Goal: Transaction & Acquisition: Purchase product/service

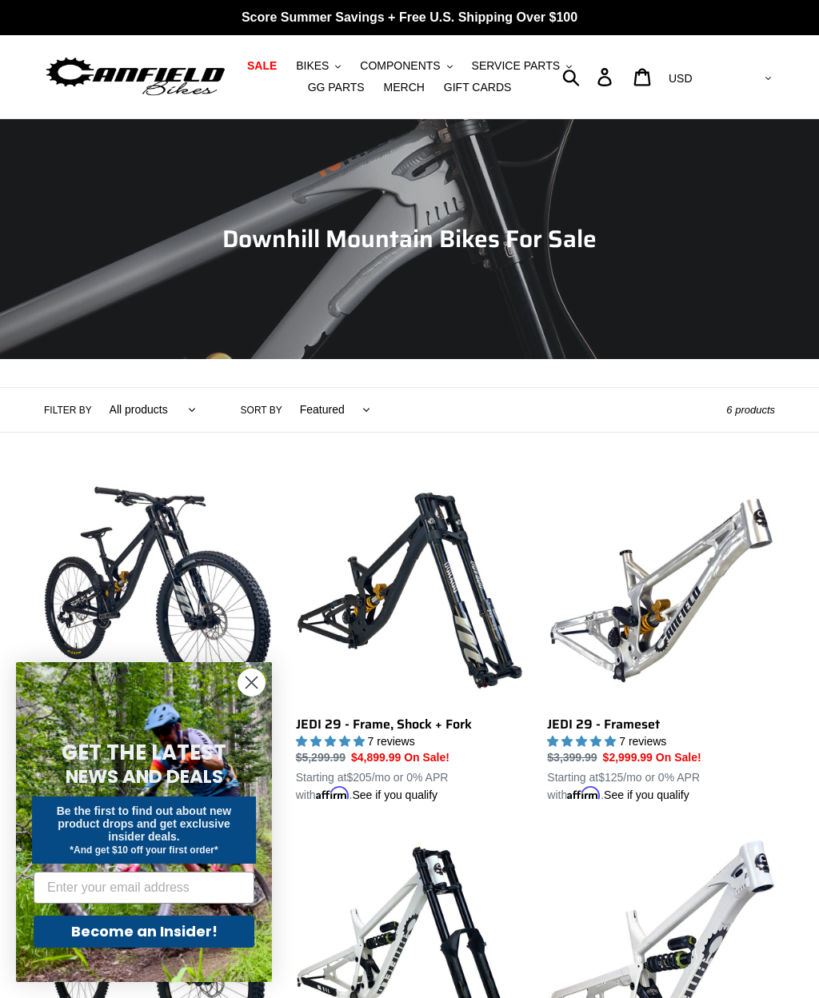
click at [260, 677] on circle "Close dialog" at bounding box center [251, 682] width 26 height 26
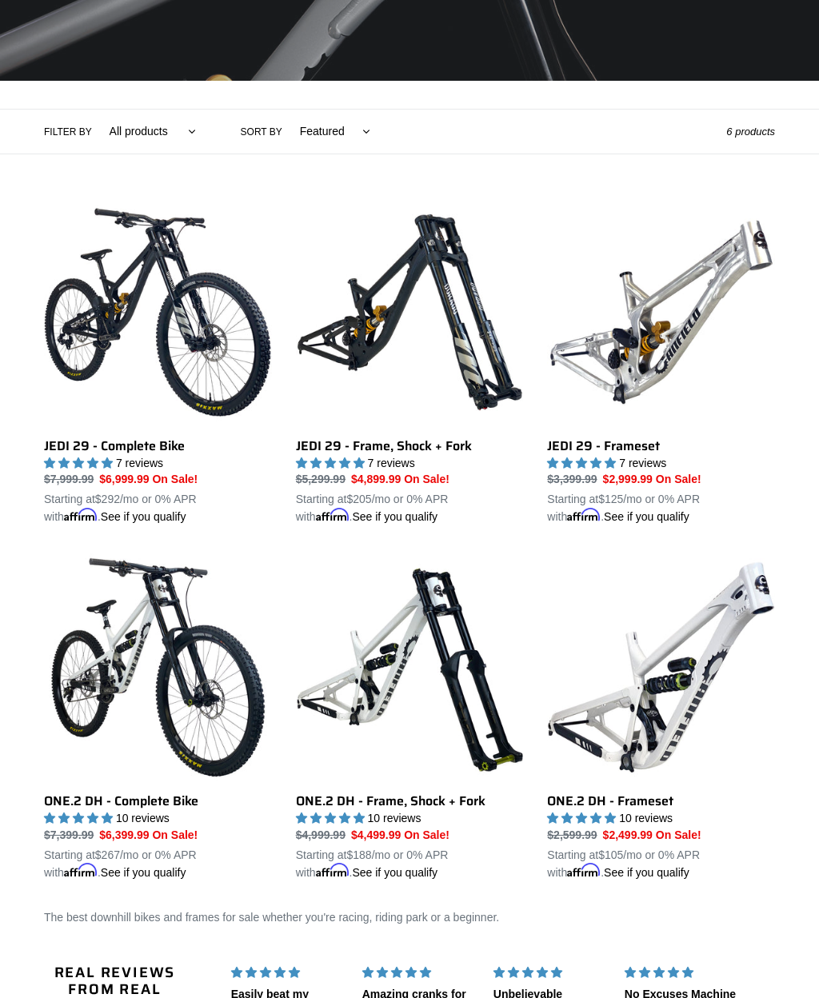
scroll to position [278, 0]
click at [111, 269] on link "JEDI 29 - Complete Bike" at bounding box center [158, 361] width 228 height 327
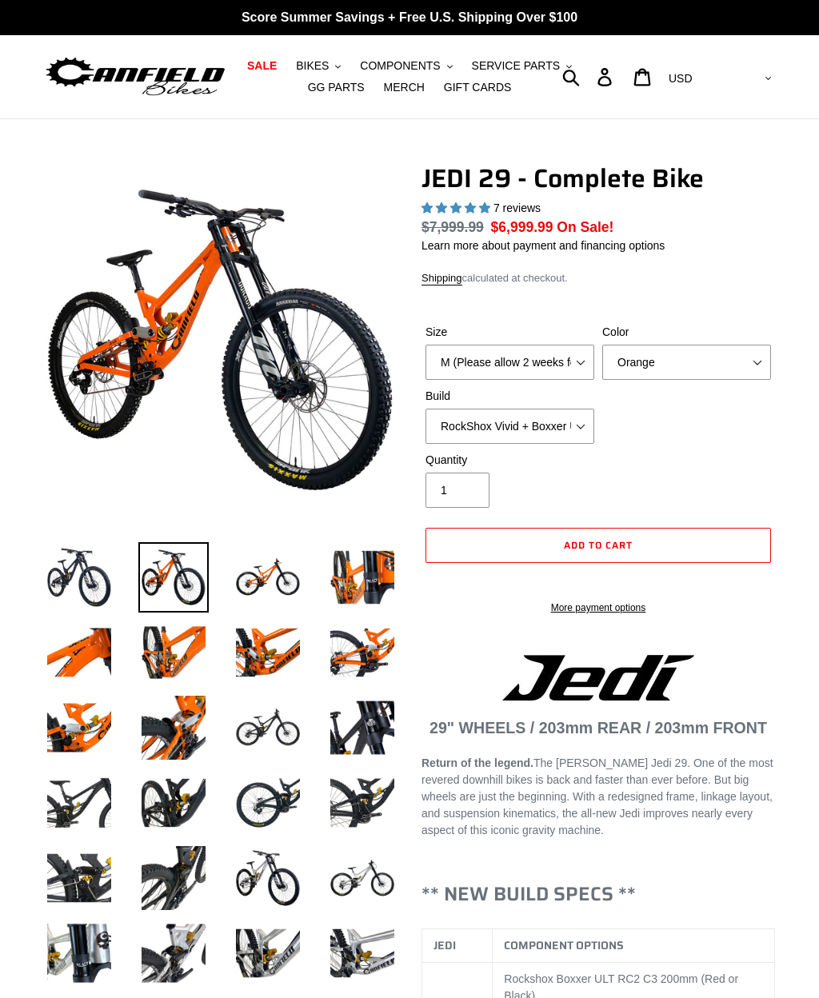
select select "highest-rating"
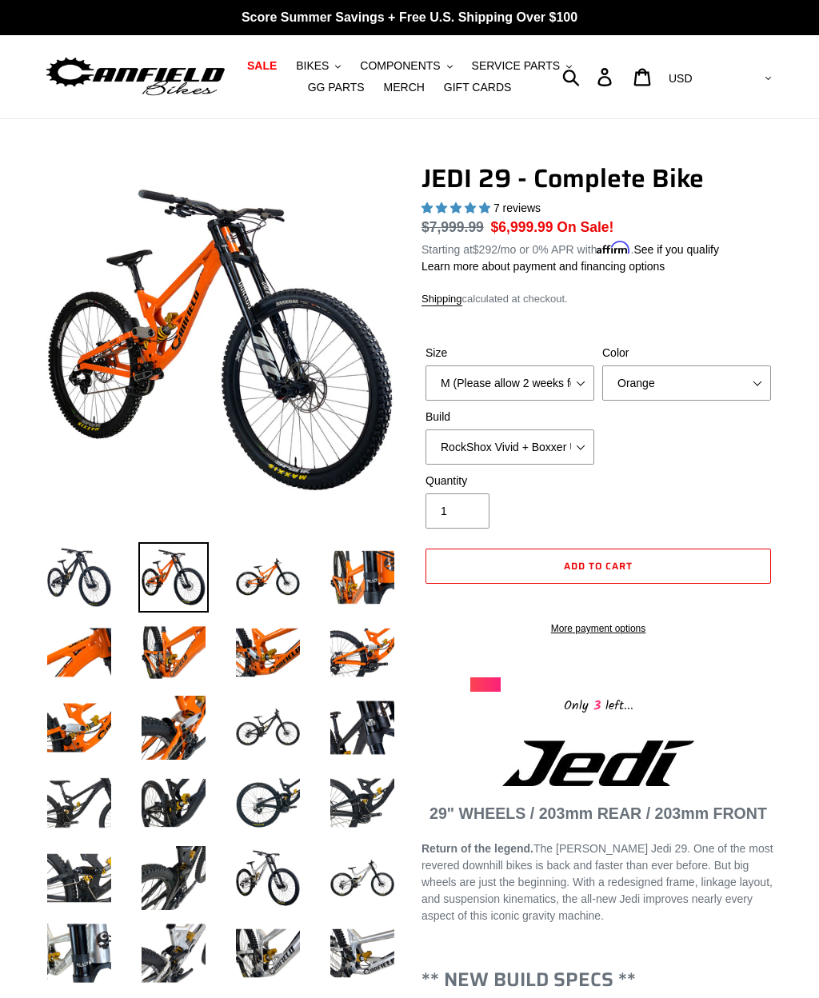
click at [675, 352] on label "Color" at bounding box center [686, 353] width 169 height 17
click at [675, 365] on select "Orange Stealth Black Raw" at bounding box center [686, 382] width 169 height 35
click at [670, 375] on select "Orange Stealth Black Raw" at bounding box center [686, 382] width 169 height 35
select select "Raw"
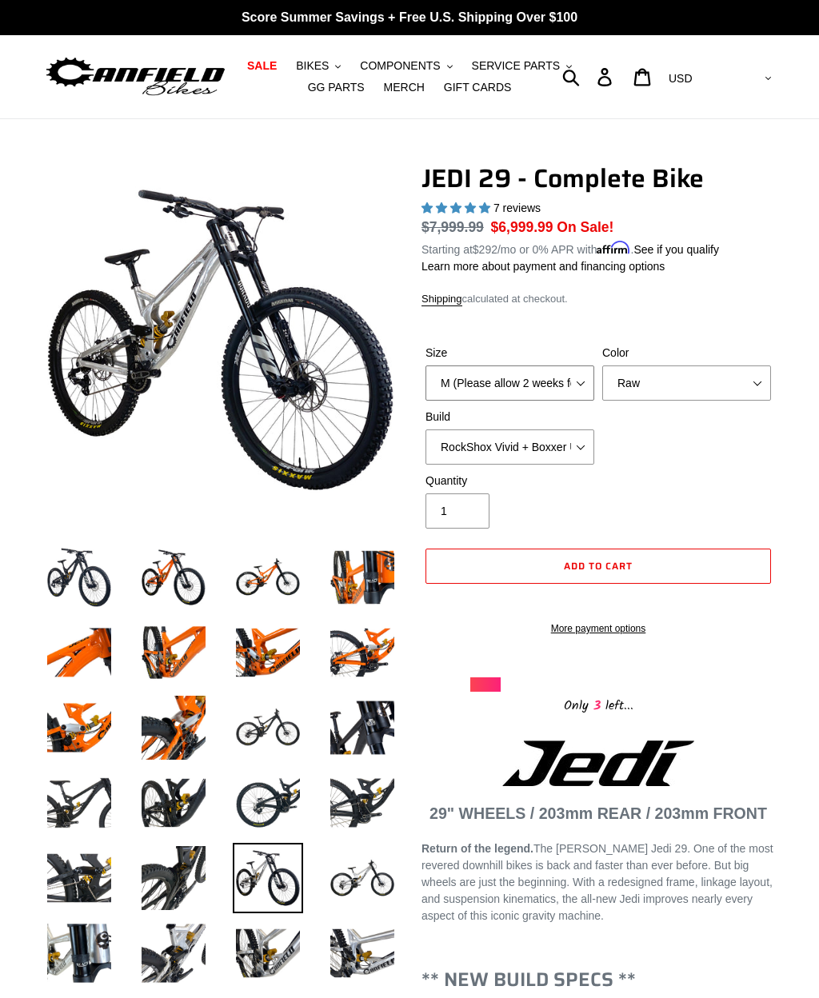
click at [546, 383] on select "M (Please allow 2 weeks for delivery) L (Please allow 2 weeks for delivery) XL …" at bounding box center [509, 382] width 169 height 35
select select "L (Please allow 2 weeks for delivery)"
click at [548, 439] on select "RockShox Vivid + Boxxer ULT RC2 C3 200 + SRAM XO RockShox Vivid + Boxxer ULT RC…" at bounding box center [509, 446] width 169 height 35
click at [571, 436] on select "RockShox Vivid + Boxxer ULT RC2 C3 200 + SRAM XO RockShox Vivid + Boxxer ULT RC…" at bounding box center [509, 446] width 169 height 35
click at [572, 443] on select "RockShox Vivid + Boxxer ULT RC2 C3 200 + SRAM XO RockShox Vivid + Boxxer ULT RC…" at bounding box center [509, 446] width 169 height 35
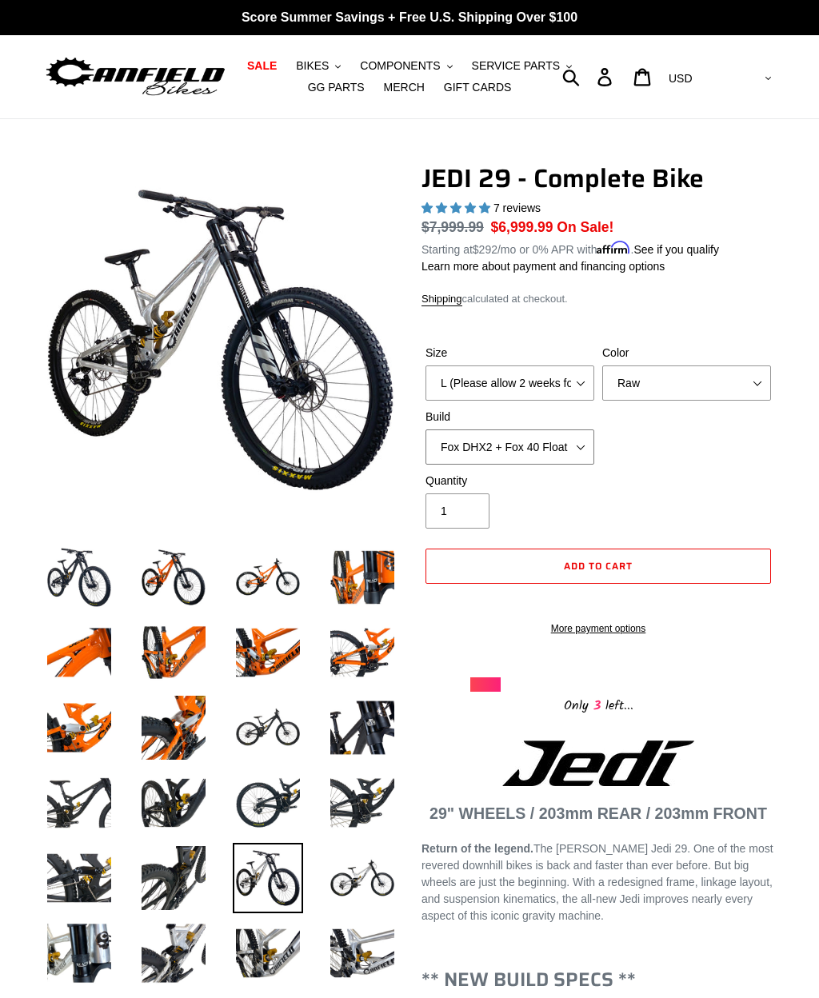
select select "RockShox Vivid + Boxxer ULT RC2 C3 200 + Shimano"
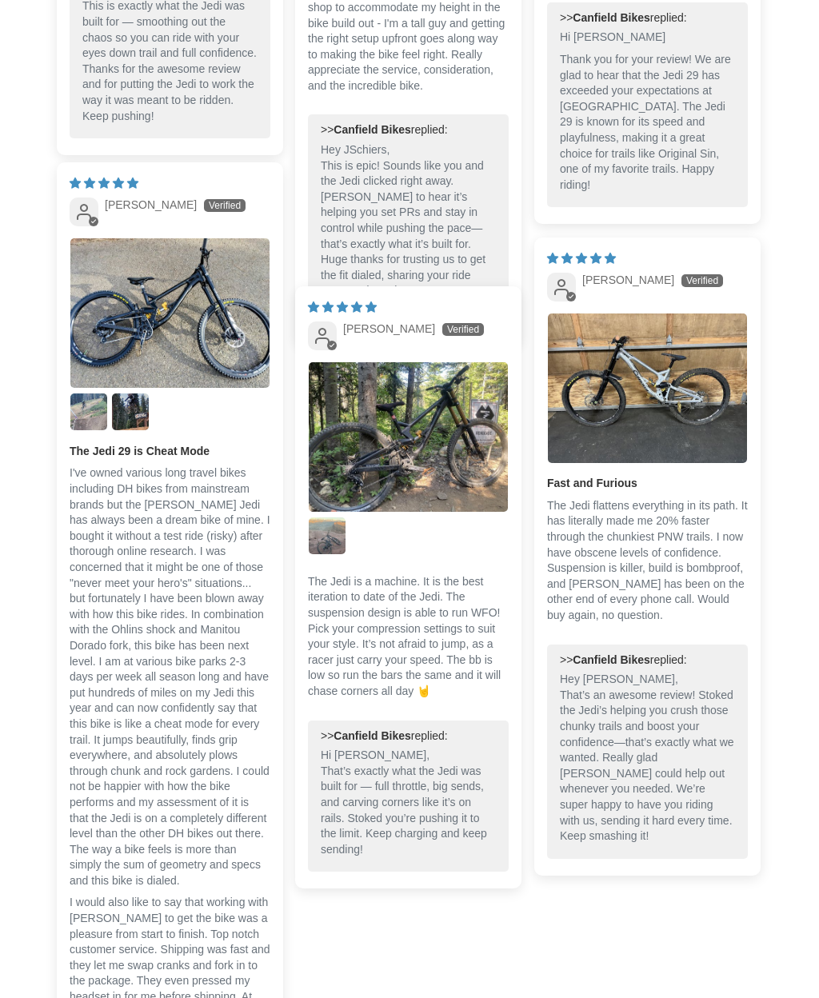
scroll to position [4999, 0]
click at [177, 324] on img "Link to user picture 1" at bounding box center [169, 312] width 199 height 149
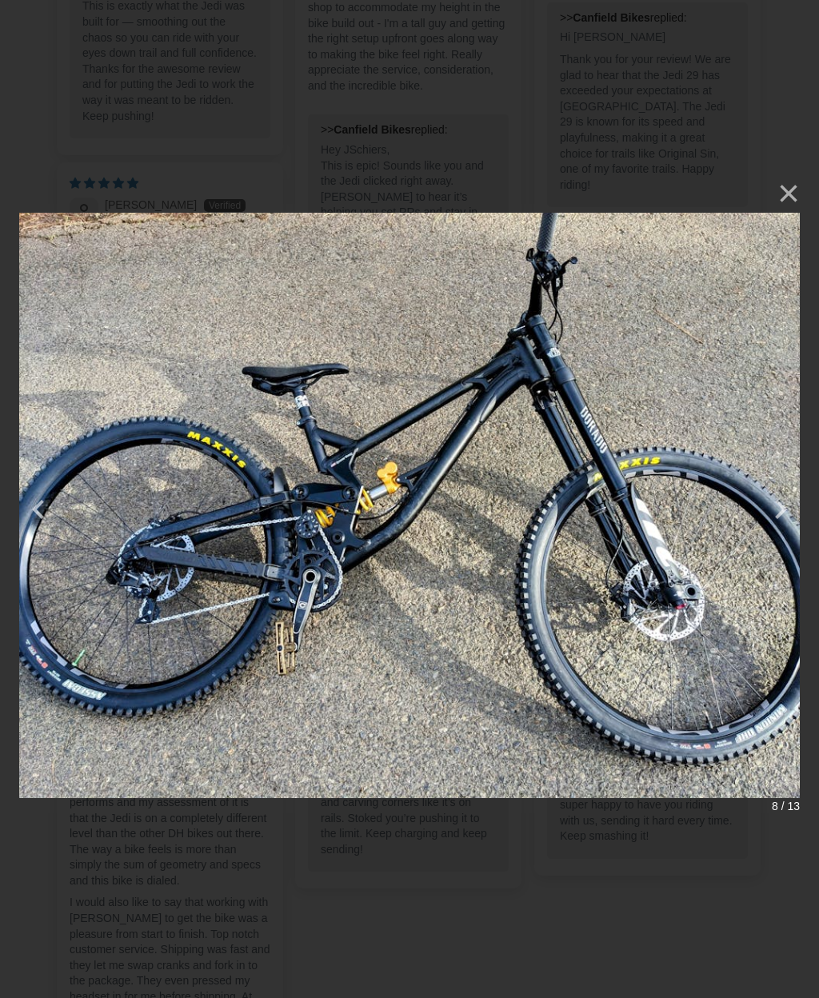
scroll to position [0, 0]
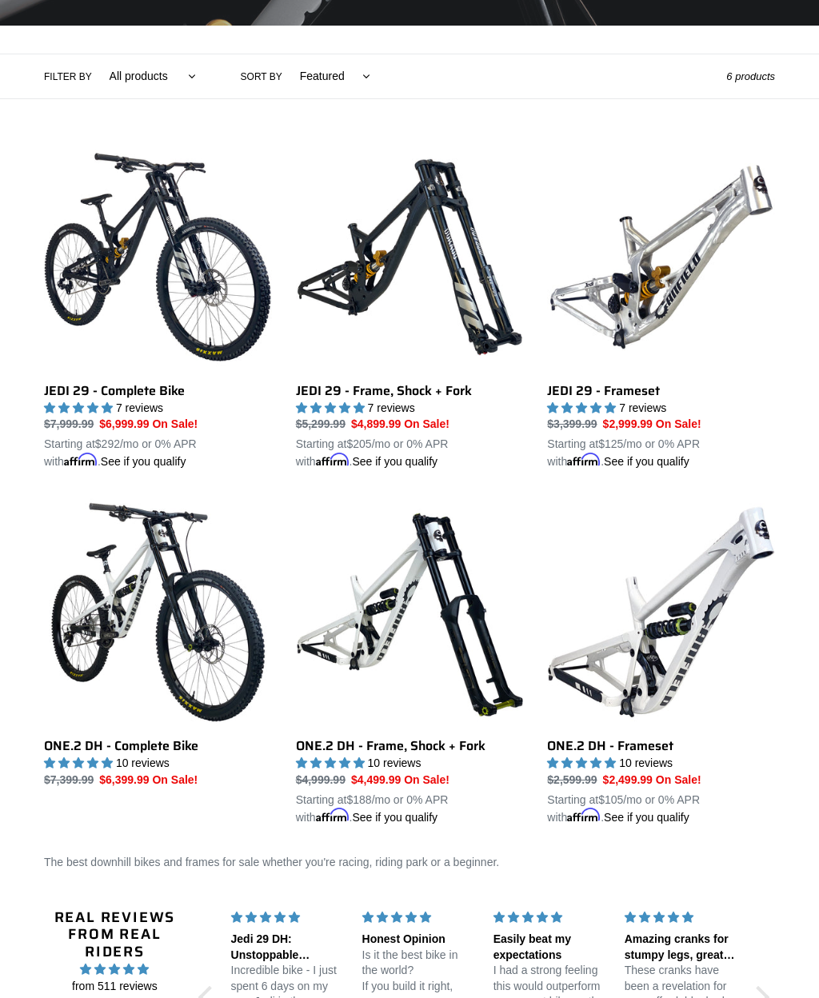
scroll to position [333, 0]
